Goal: Task Accomplishment & Management: Manage account settings

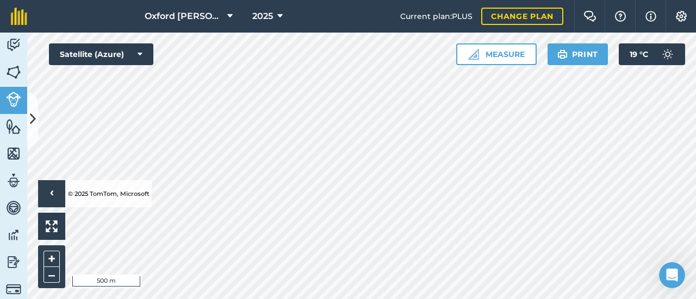
scroll to position [380, 0]
click at [14, 129] on img at bounding box center [13, 126] width 15 height 16
click at [14, 155] on img at bounding box center [13, 154] width 15 height 16
click at [15, 181] on img at bounding box center [13, 181] width 15 height 16
click at [18, 68] on img at bounding box center [13, 72] width 15 height 16
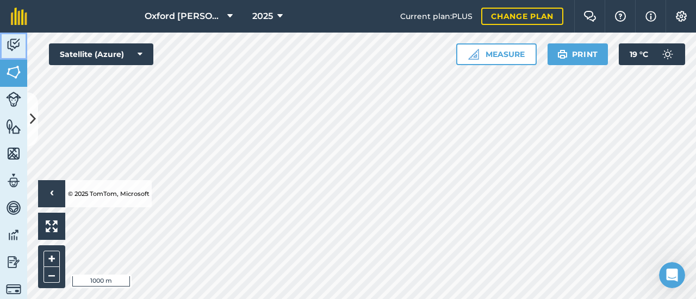
click at [20, 40] on img at bounding box center [13, 45] width 15 height 16
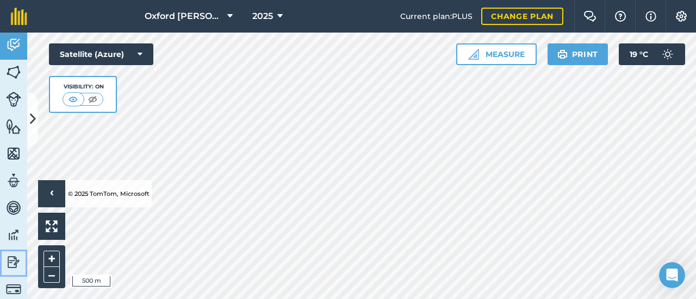
click at [15, 262] on img at bounding box center [13, 262] width 15 height 16
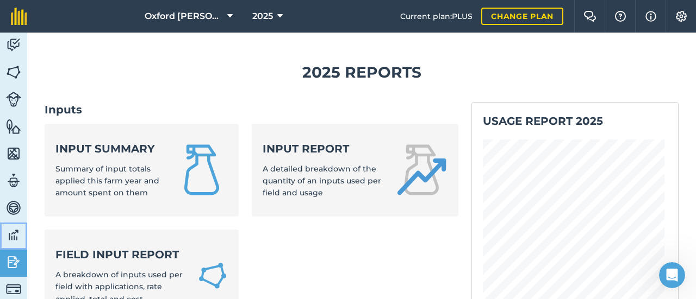
click at [12, 232] on img at bounding box center [13, 235] width 15 height 16
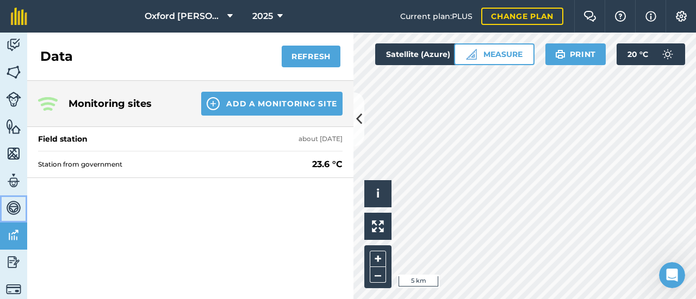
click at [9, 209] on img at bounding box center [13, 208] width 15 height 16
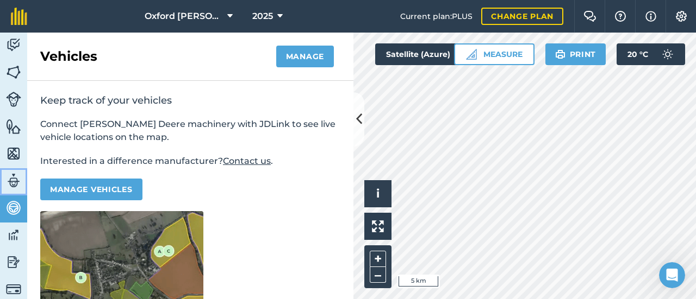
click at [17, 183] on img at bounding box center [13, 181] width 15 height 16
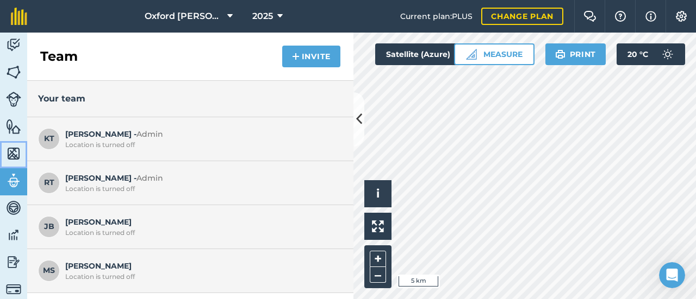
click at [11, 156] on img at bounding box center [13, 154] width 15 height 16
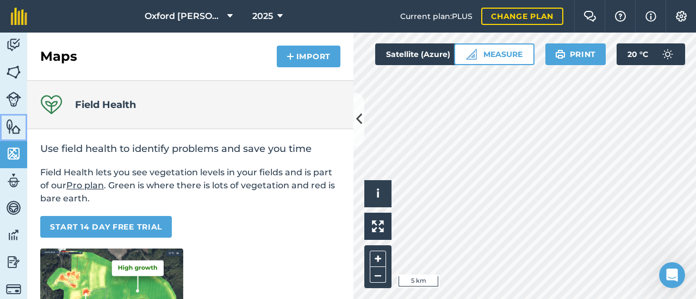
click at [10, 126] on img at bounding box center [13, 126] width 15 height 16
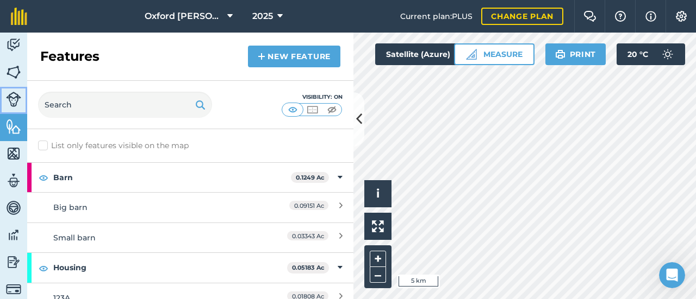
click at [9, 101] on img at bounding box center [13, 99] width 15 height 15
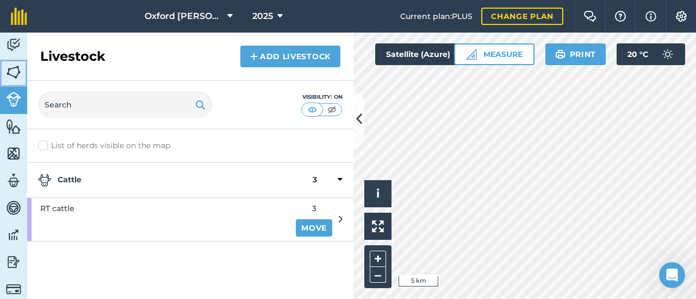
click at [11, 76] on img at bounding box center [13, 72] width 15 height 16
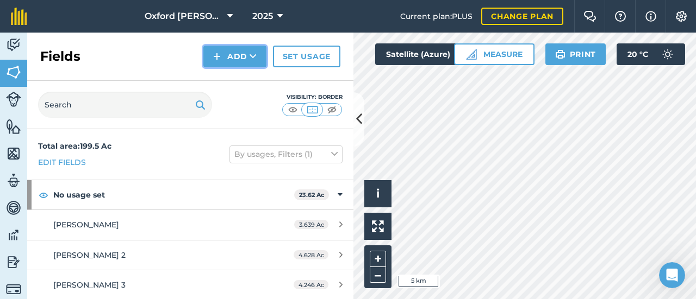
click at [260, 59] on button "Add" at bounding box center [234, 57] width 63 height 22
click at [197, 58] on div "Fields Add Draw Import Set usage" at bounding box center [190, 57] width 326 height 48
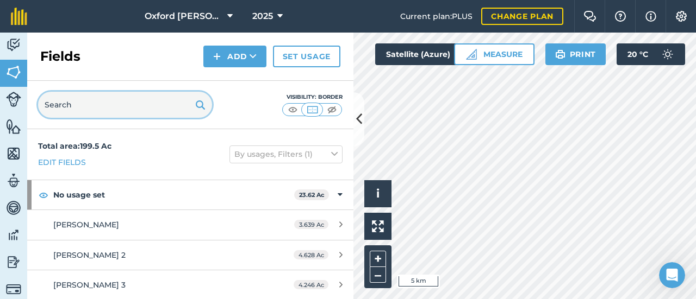
click at [83, 106] on input "text" at bounding box center [125, 105] width 174 height 26
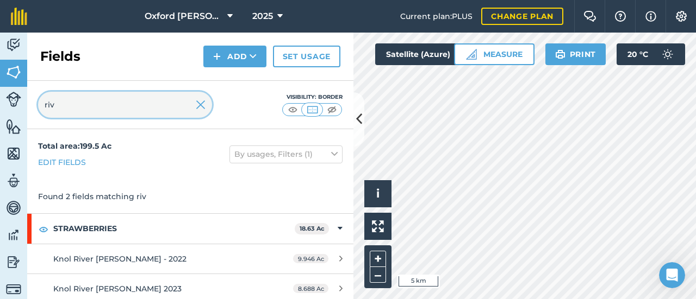
type input "riv"
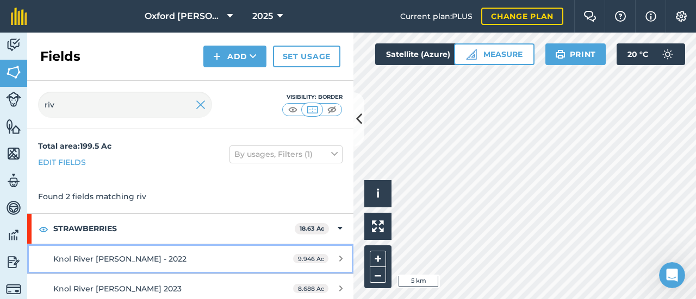
click at [102, 258] on span "Knol River [PERSON_NAME] - 2022" at bounding box center [119, 259] width 133 height 10
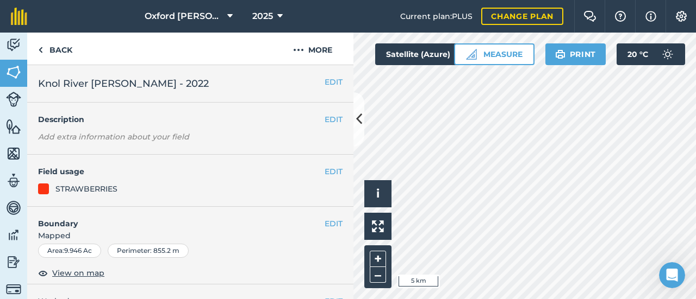
click at [78, 141] on em "Add extra information about your field" at bounding box center [113, 137] width 151 height 10
click at [324, 118] on button "EDIT" at bounding box center [333, 120] width 18 height 12
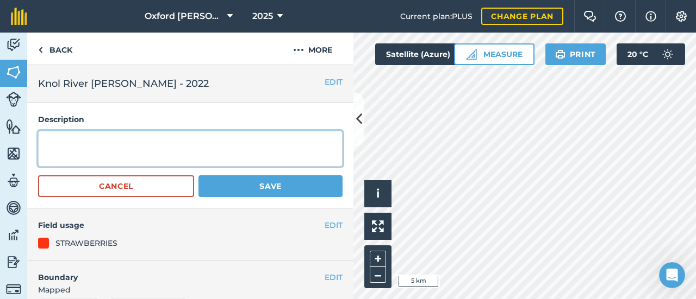
click at [83, 153] on textarea at bounding box center [190, 149] width 304 height 36
click at [158, 142] on textarea "50 rows of Mira kept nexgt to the [PERSON_NAME]" at bounding box center [190, 149] width 304 height 36
click at [234, 141] on textarea "50 rows of [PERSON_NAME] kept next to the [PERSON_NAME]" at bounding box center [190, 149] width 304 height 36
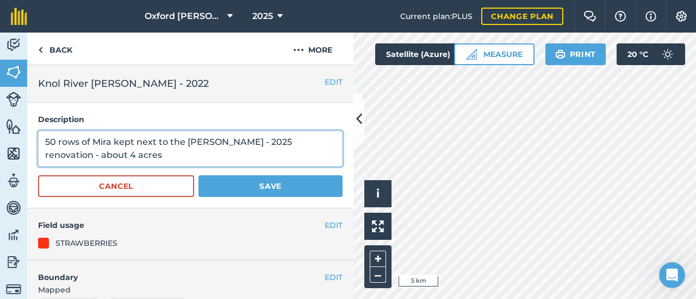
type textarea "50 rows of Mira kept next to the [PERSON_NAME] - 2025 renovation - about 4 acres"
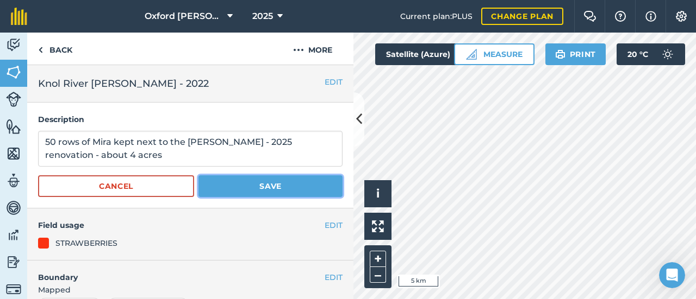
click at [242, 186] on button "Save" at bounding box center [270, 187] width 144 height 22
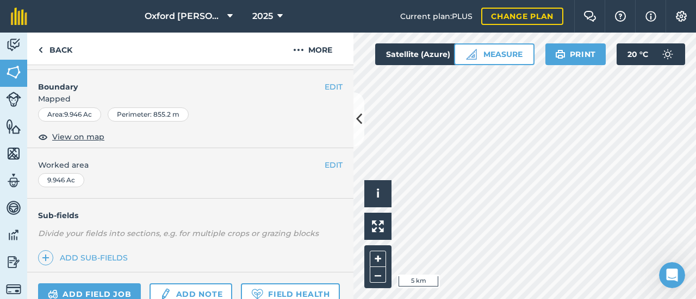
scroll to position [163, 0]
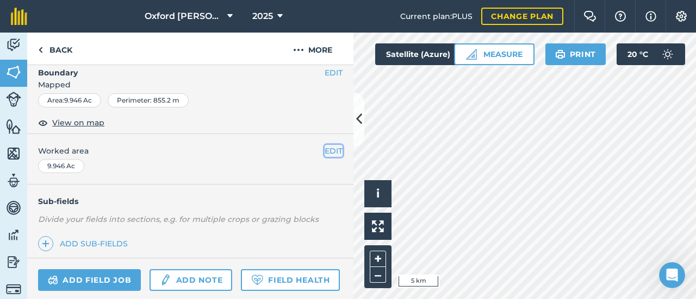
click at [324, 145] on button "EDIT" at bounding box center [333, 151] width 18 height 12
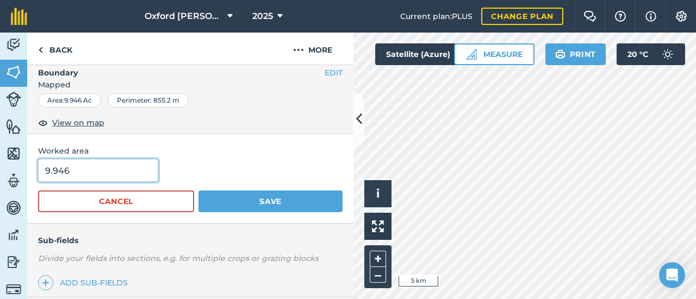
drag, startPoint x: 71, startPoint y: 158, endPoint x: 36, endPoint y: 160, distance: 34.8
click at [36, 160] on div "Worked area 9.946 Cancel Save" at bounding box center [190, 179] width 326 height 90
type input "4"
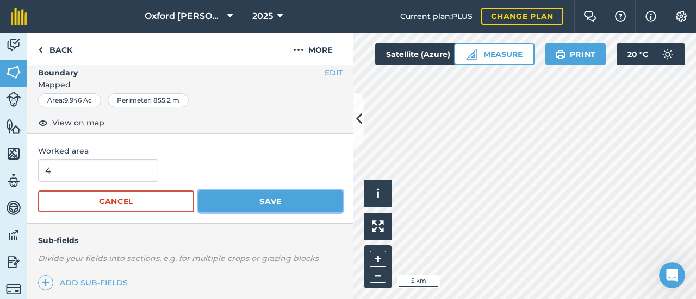
click at [234, 191] on button "Save" at bounding box center [270, 202] width 144 height 22
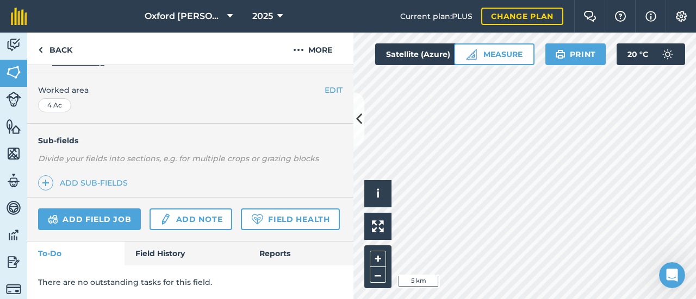
scroll to position [240, 0]
click at [101, 209] on link "Add field job" at bounding box center [89, 220] width 103 height 22
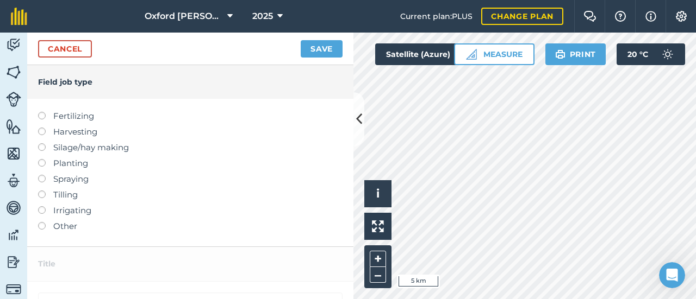
click at [41, 112] on label at bounding box center [45, 112] width 15 height 0
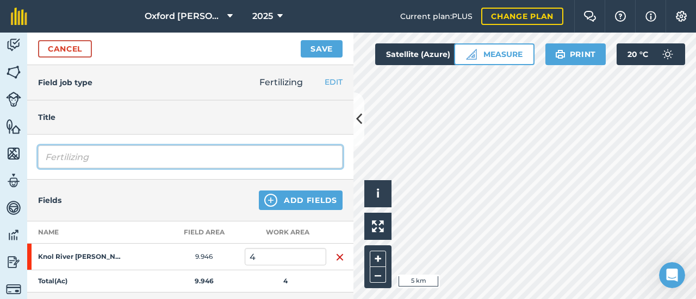
click at [84, 155] on input "Fertilizing" at bounding box center [190, 157] width 304 height 23
click at [91, 156] on input "Fertilizing" at bounding box center [190, 157] width 304 height 23
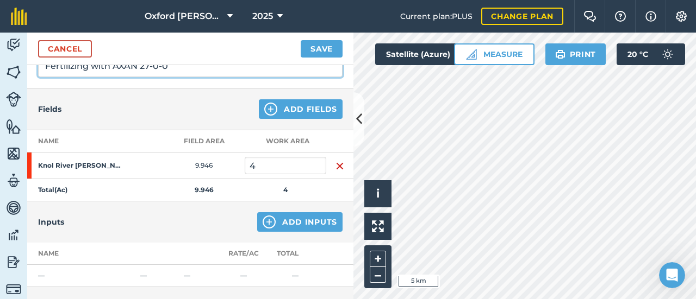
scroll to position [109, 0]
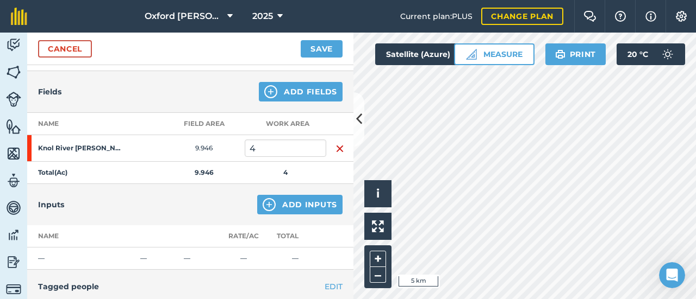
type input "Fertilizing with AXAN 27-0-0"
click at [288, 207] on button "Add Inputs" at bounding box center [299, 205] width 85 height 20
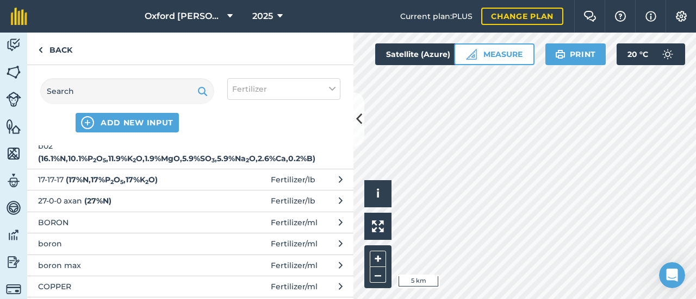
click at [140, 196] on span "27-0-0 axan ( 27 % N )" at bounding box center [127, 201] width 178 height 12
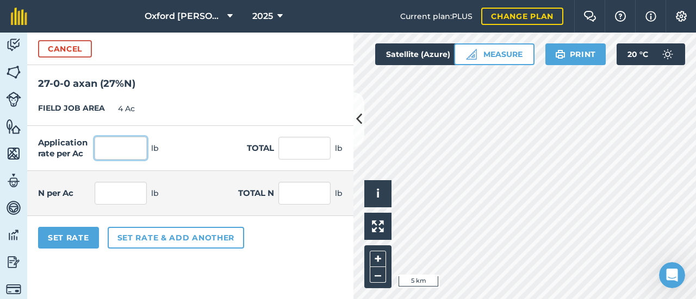
click at [123, 152] on input "text" at bounding box center [121, 148] width 52 height 23
type input "90"
type input "360"
type input "24.3"
type input "97.2"
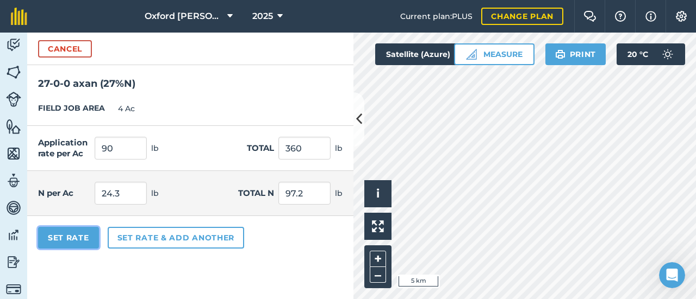
click at [87, 235] on button "Set Rate" at bounding box center [68, 238] width 61 height 22
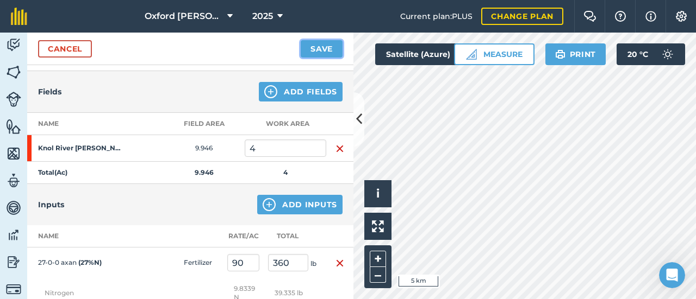
click at [315, 52] on button "Save" at bounding box center [321, 48] width 42 height 17
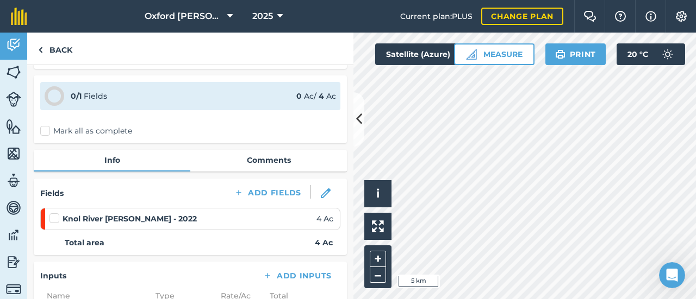
scroll to position [54, 0]
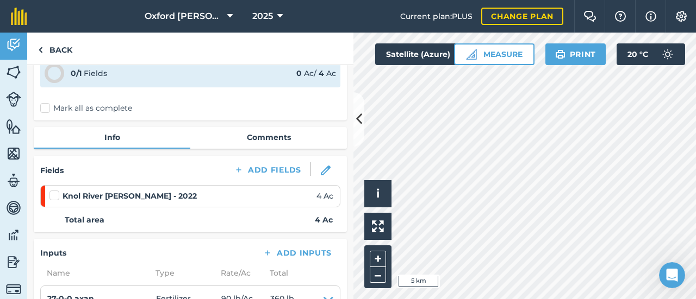
click at [54, 190] on label at bounding box center [55, 190] width 13 height 0
click at [54, 197] on input "checkbox" at bounding box center [52, 193] width 7 height 7
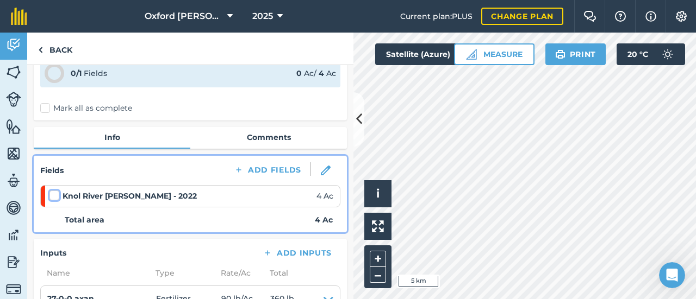
checkbox input "false"
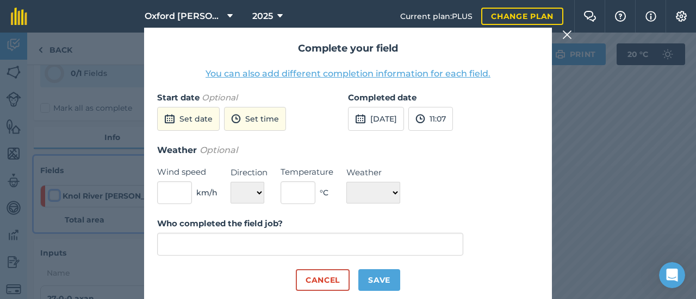
type input "[PERSON_NAME]"
click at [305, 195] on input "text" at bounding box center [297, 192] width 35 height 23
type input "20"
click at [354, 191] on select "☀️ Sunny 🌧 Rainy ⛅️ Cloudy 🌨 Snow ❄️ Icy" at bounding box center [373, 193] width 54 height 22
select select "Cloudy"
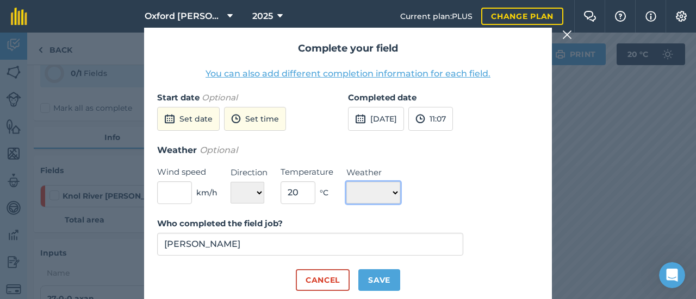
click at [346, 182] on select "☀️ Sunny 🌧 Rainy ⛅️ Cloudy 🌨 Snow ❄️ Icy" at bounding box center [373, 193] width 54 height 22
click at [453, 120] on button "11:07" at bounding box center [430, 119] width 45 height 24
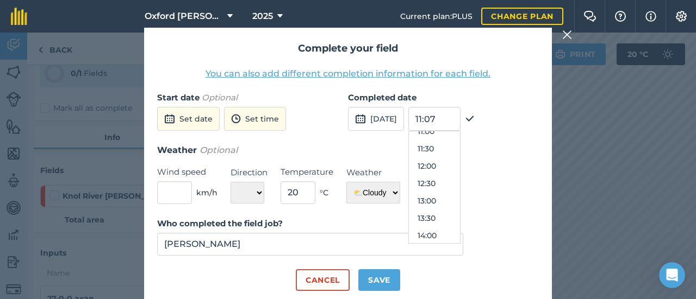
scroll to position [413, 0]
click at [460, 212] on button "14:00" at bounding box center [434, 213] width 51 height 17
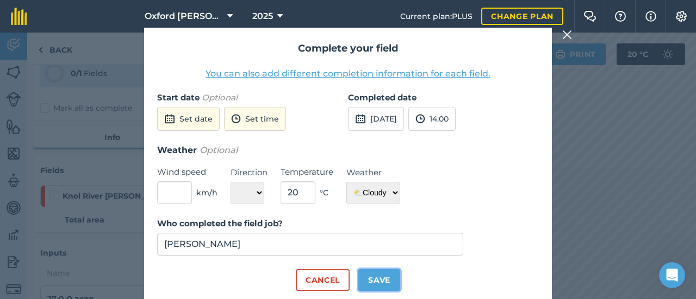
click at [372, 281] on button "Save" at bounding box center [379, 281] width 42 height 22
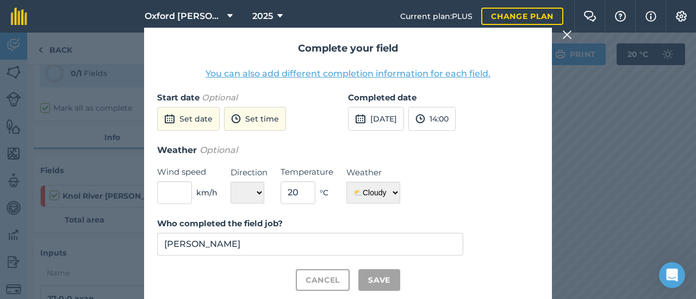
checkbox input "true"
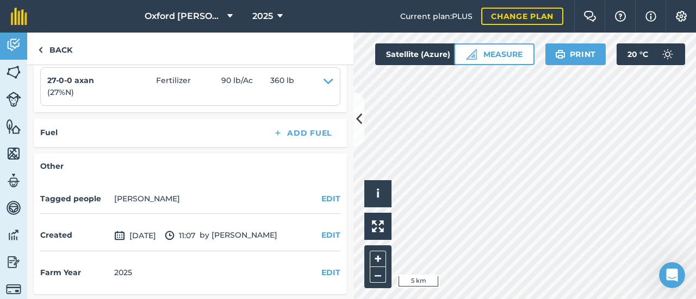
scroll to position [0, 0]
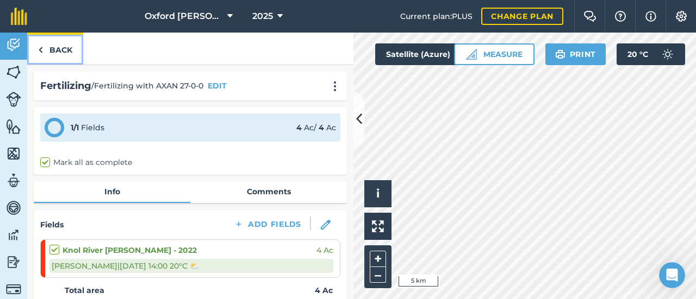
click at [54, 47] on link "Back" at bounding box center [55, 49] width 56 height 32
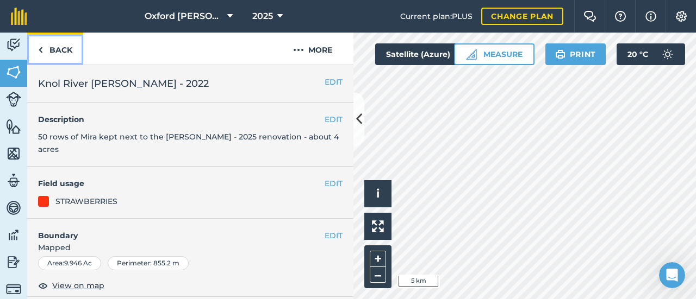
click at [55, 47] on link "Back" at bounding box center [55, 49] width 56 height 32
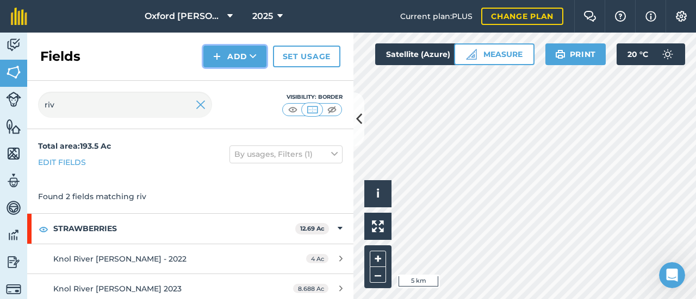
click at [231, 57] on button "Add" at bounding box center [234, 57] width 63 height 22
click at [155, 66] on div "Fields Add Draw Import Set usage" at bounding box center [190, 57] width 326 height 48
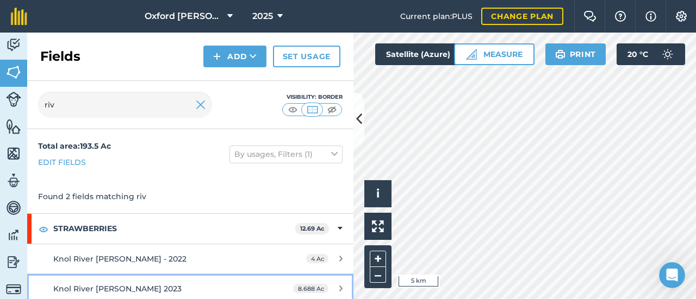
click at [118, 288] on span "Knol River [PERSON_NAME] 2023" at bounding box center [117, 289] width 128 height 10
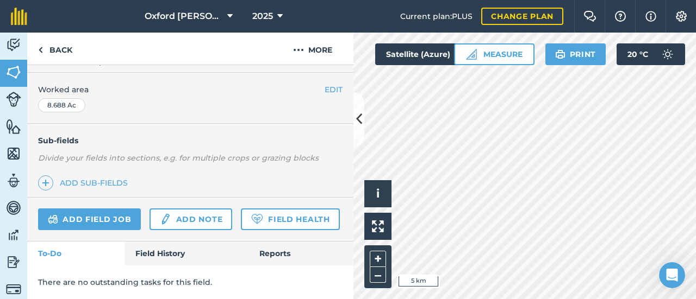
scroll to position [240, 0]
click at [107, 209] on link "Add field job" at bounding box center [89, 220] width 103 height 22
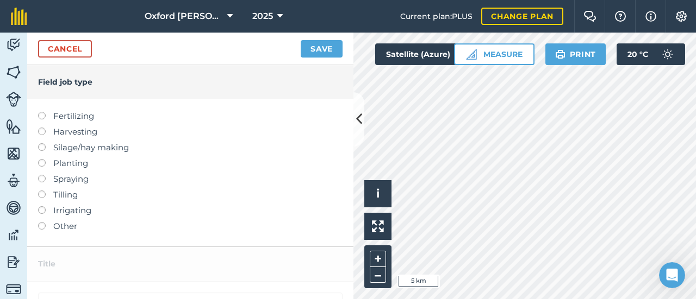
click at [61, 114] on label "Fertilizing" at bounding box center [190, 116] width 304 height 13
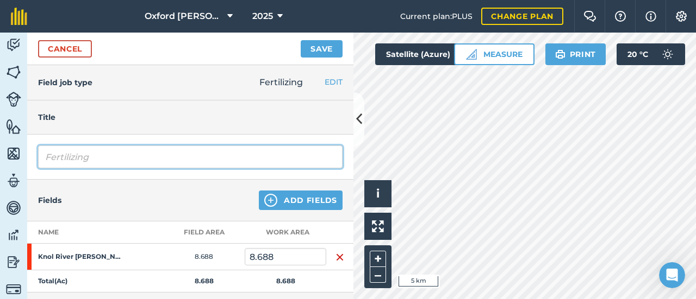
click at [134, 152] on input "Fertilizing" at bounding box center [190, 157] width 304 height 23
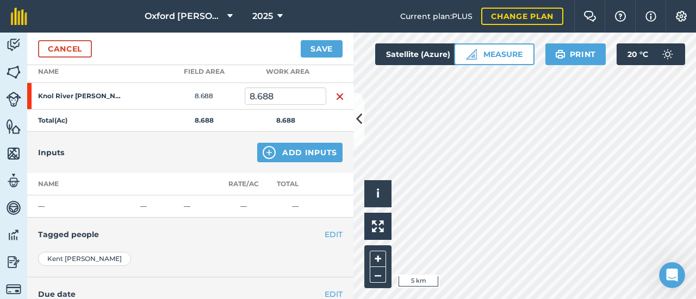
scroll to position [163, 0]
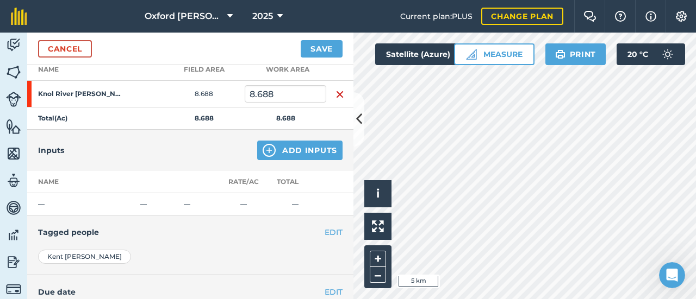
type input "Fertilizing with AXAN 27-0-0"
click at [286, 147] on button "Add Inputs" at bounding box center [299, 151] width 85 height 20
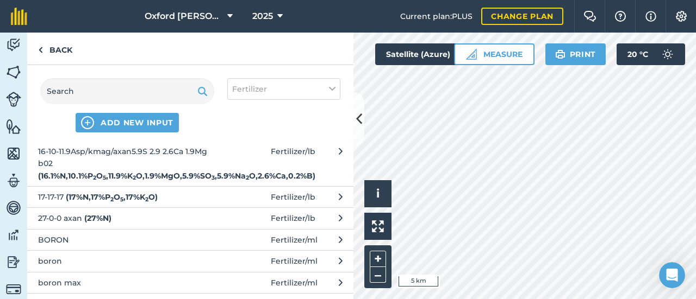
scroll to position [109, 0]
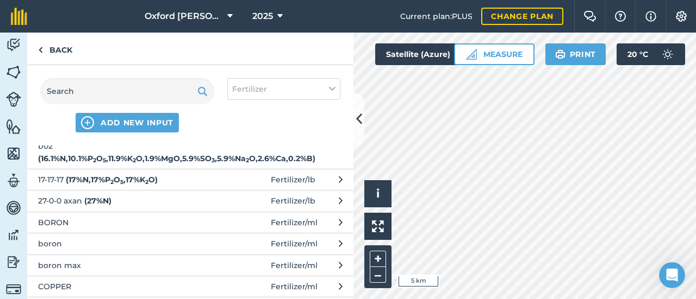
click at [97, 205] on span "27-0-0 axan ( 27 % N )" at bounding box center [127, 201] width 178 height 12
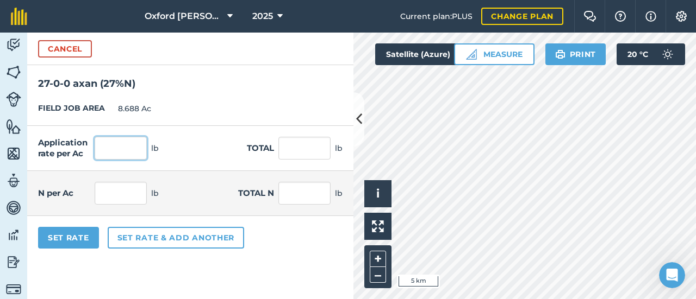
click at [116, 152] on input "text" at bounding box center [121, 148] width 52 height 23
type input "90"
type input "781.92"
type input "24.3"
type input "211.118"
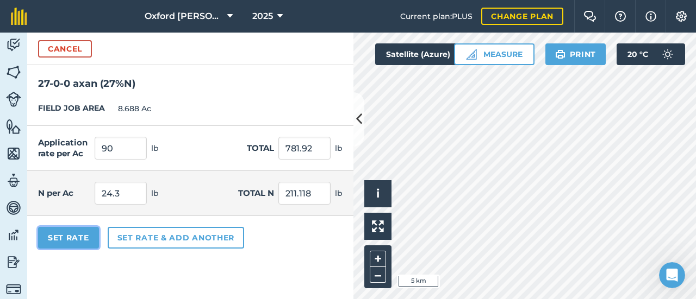
type input "781.919"
click at [82, 242] on button "Set Rate" at bounding box center [68, 238] width 61 height 22
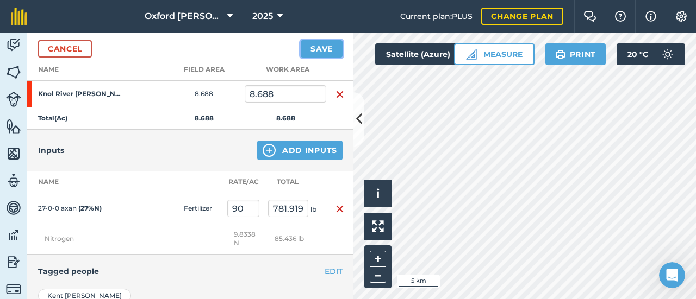
click at [320, 53] on button "Save" at bounding box center [321, 48] width 42 height 17
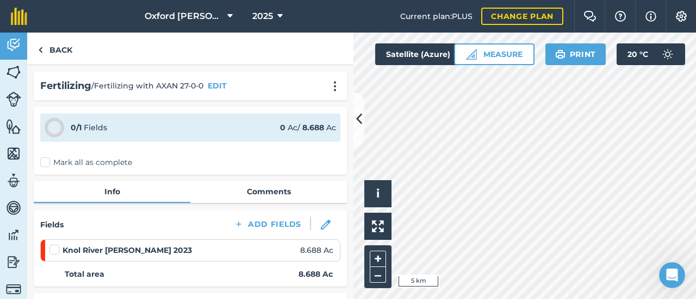
click at [43, 162] on label "Mark all as complete" at bounding box center [86, 162] width 92 height 11
click at [43, 162] on input "Mark all as complete" at bounding box center [43, 160] width 7 height 7
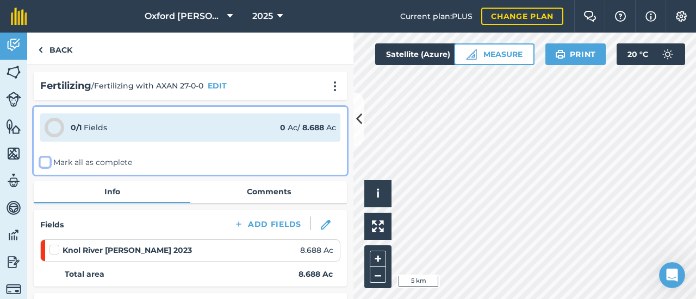
checkbox input "false"
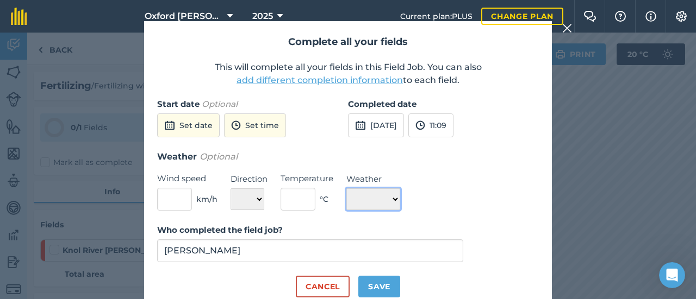
click at [384, 195] on select "☀️ Sunny 🌧 Rainy ⛅️ Cloudy 🌨 Snow ❄️ Icy" at bounding box center [373, 200] width 54 height 22
select select "Cloudy"
click at [346, 189] on select "☀️ Sunny 🌧 Rainy ⛅️ Cloudy 🌨 Snow ❄️ Icy" at bounding box center [373, 200] width 54 height 22
click at [304, 204] on input "text" at bounding box center [297, 199] width 35 height 23
type input "20"
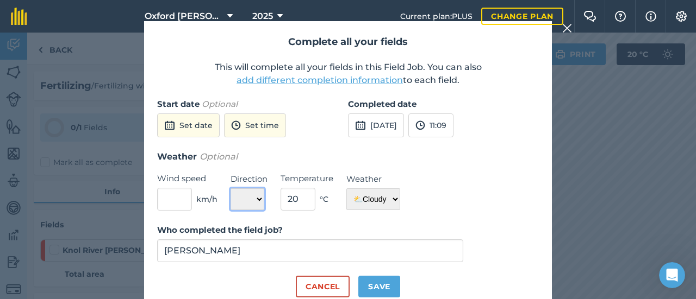
click at [236, 203] on select "N NE E SE S SW W NW" at bounding box center [247, 200] width 34 height 22
click at [225, 217] on form "Start date Optional Set date Set time Completed date [DATE] 11:09 Weather Optio…" at bounding box center [347, 198] width 381 height 200
click at [453, 127] on button "11:09" at bounding box center [430, 126] width 45 height 24
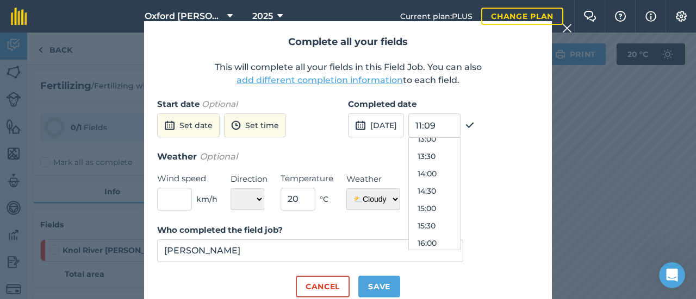
scroll to position [489, 0]
click at [456, 148] on button "14:00" at bounding box center [434, 144] width 51 height 17
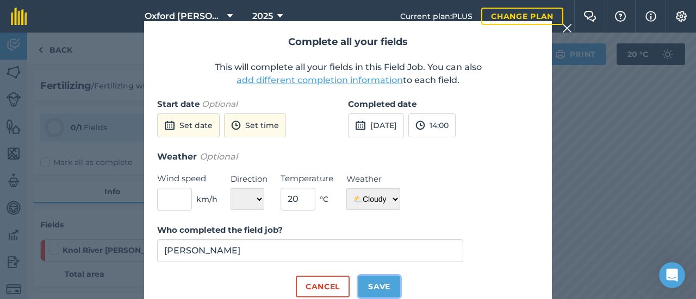
click at [381, 289] on button "Save" at bounding box center [379, 287] width 42 height 22
checkbox input "true"
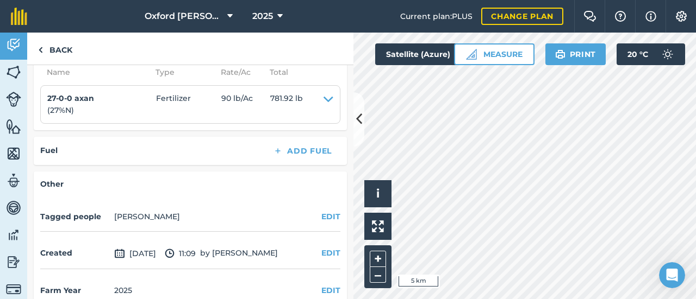
scroll to position [290, 0]
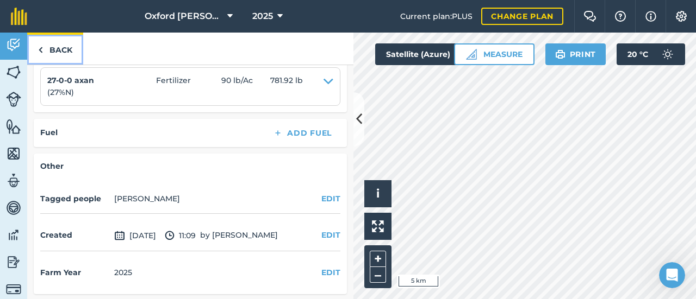
click at [58, 53] on link "Back" at bounding box center [55, 49] width 56 height 32
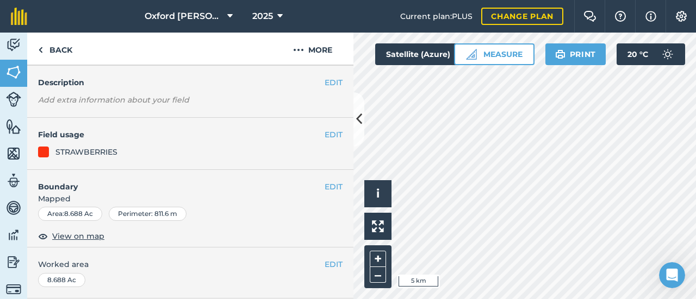
scroll to position [54, 0]
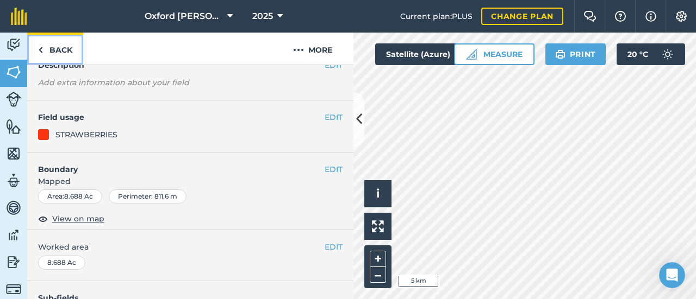
click at [59, 54] on link "Back" at bounding box center [55, 49] width 56 height 32
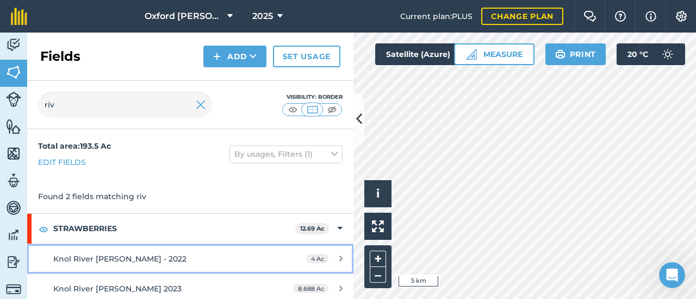
click at [110, 257] on span "Knol River [PERSON_NAME] - 2022" at bounding box center [119, 259] width 133 height 10
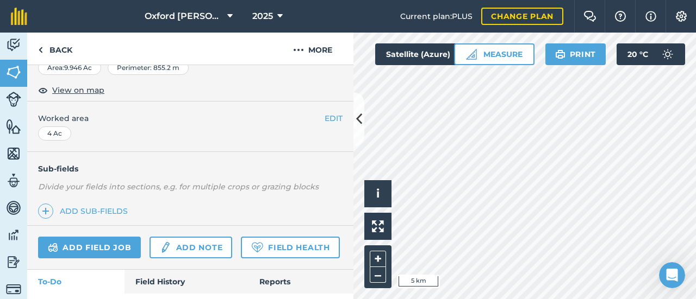
scroll to position [240, 0]
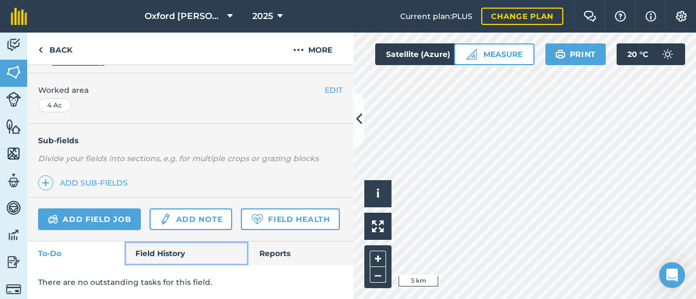
click at [148, 255] on link "Field History" at bounding box center [185, 254] width 123 height 24
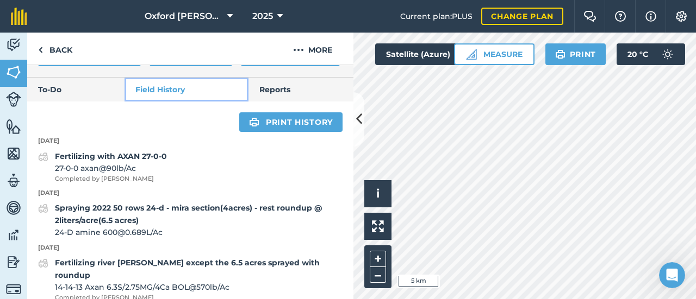
scroll to position [403, 0]
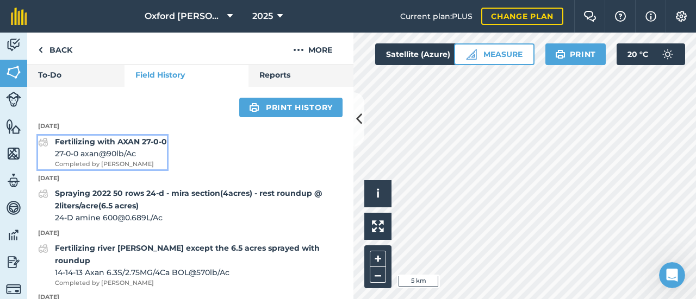
click at [126, 160] on span "27-0-0 axan @ 90 lb / Ac" at bounding box center [111, 154] width 112 height 12
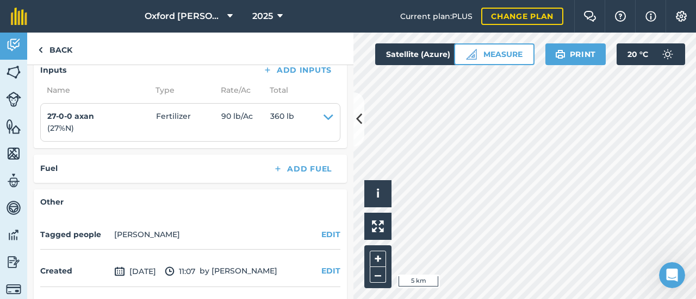
scroll to position [272, 0]
